Goal: Task Accomplishment & Management: Manage account settings

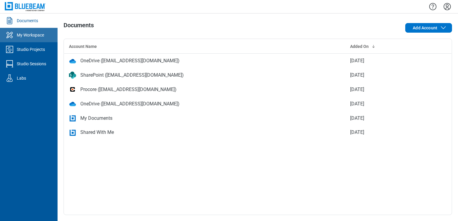
click at [49, 34] on link "My Workspace" at bounding box center [29, 35] width 58 height 14
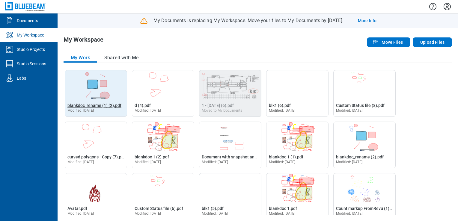
click at [105, 106] on span "blankdoc_rename (1) (2).pdf" at bounding box center [94, 105] width 54 height 5
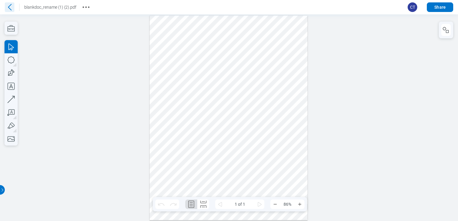
click at [7, 8] on icon at bounding box center [10, 7] width 10 height 10
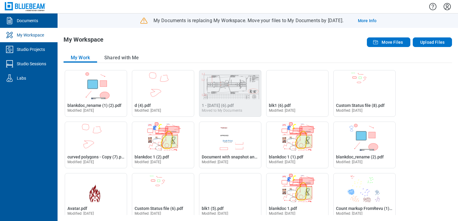
click at [447, 7] on icon "Settings" at bounding box center [447, 7] width 10 height 10
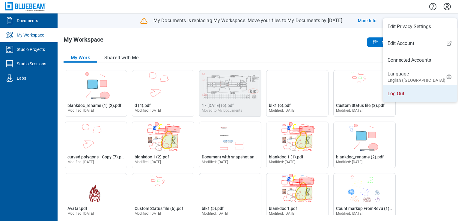
click at [417, 91] on li "Log Out" at bounding box center [419, 93] width 75 height 17
